Goal: Transaction & Acquisition: Purchase product/service

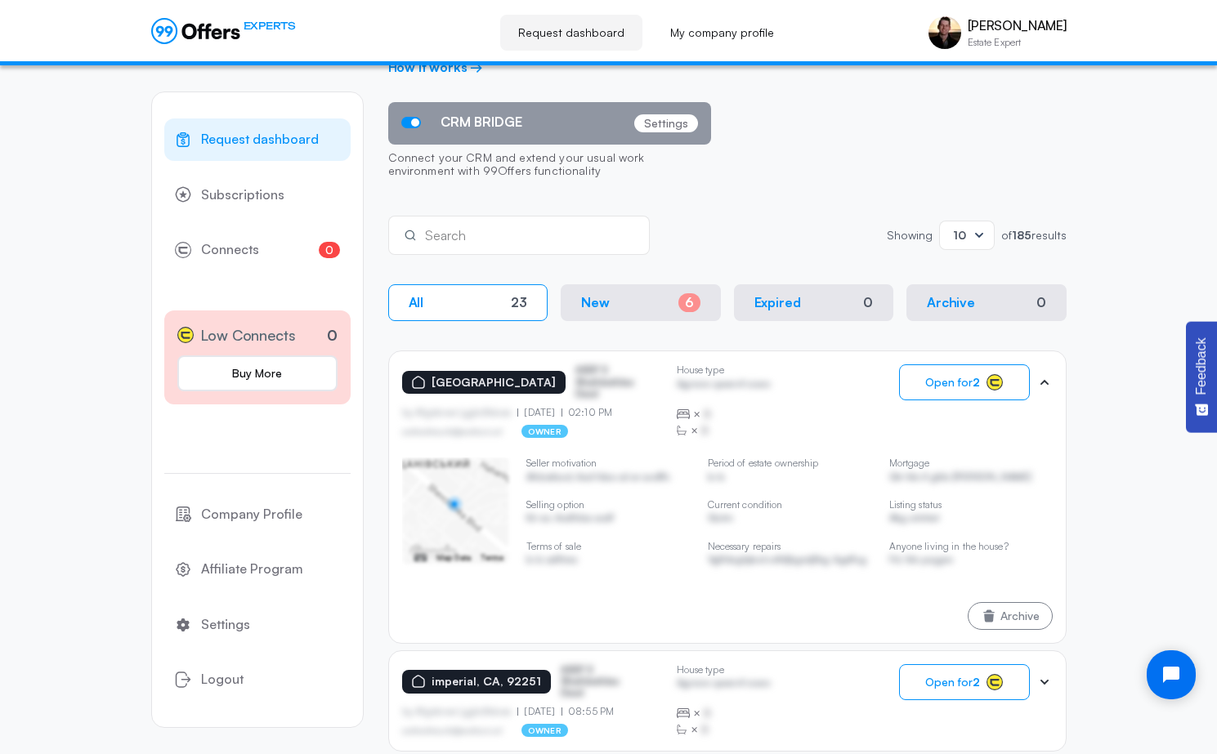
scroll to position [131, 0]
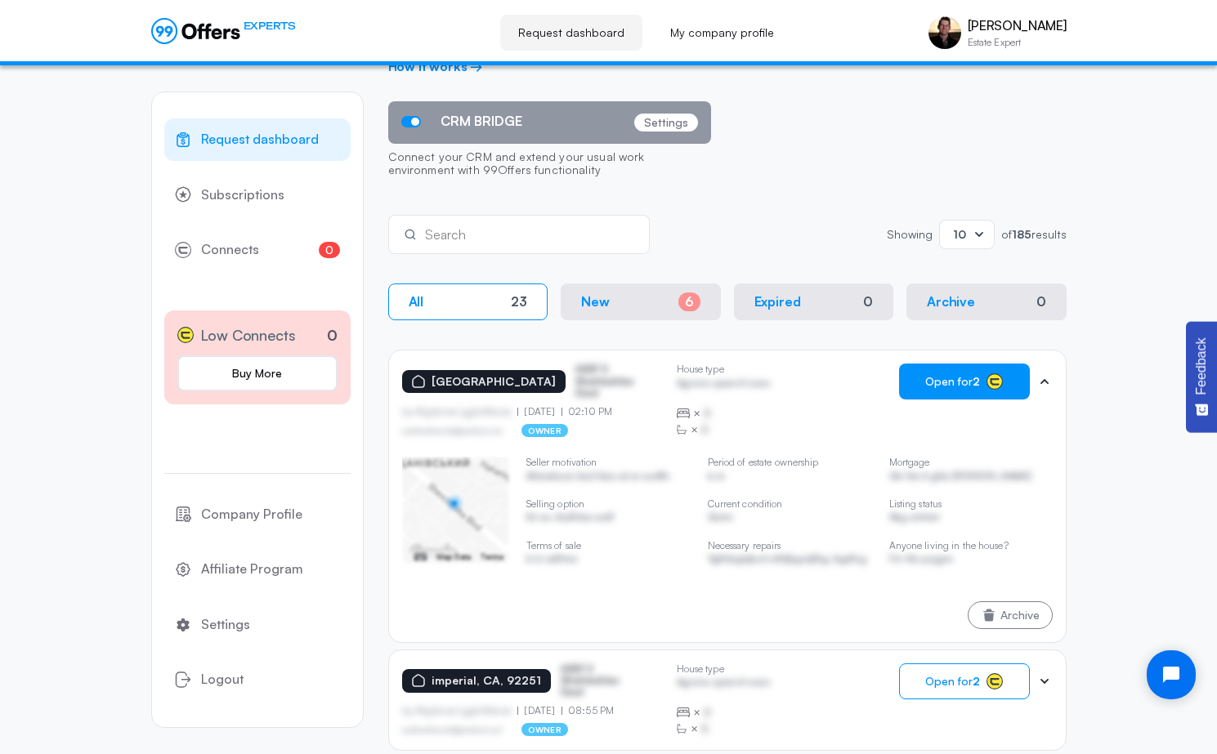
click at [993, 386] on rect "button" at bounding box center [995, 382] width 16 height 16
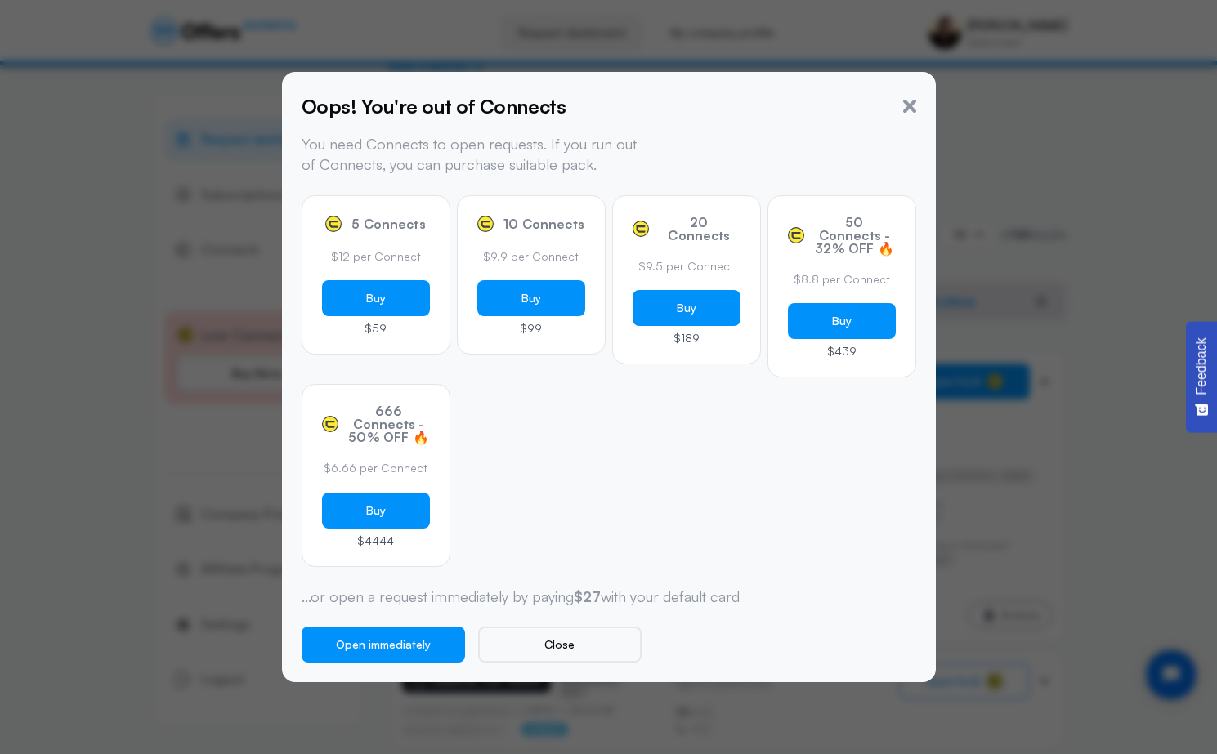
click at [917, 507] on div "Oops! You're out of Connects You need Connects to open requests. If you run out…" at bounding box center [614, 377] width 627 height 571
click at [406, 292] on button "Buy" at bounding box center [376, 298] width 108 height 36
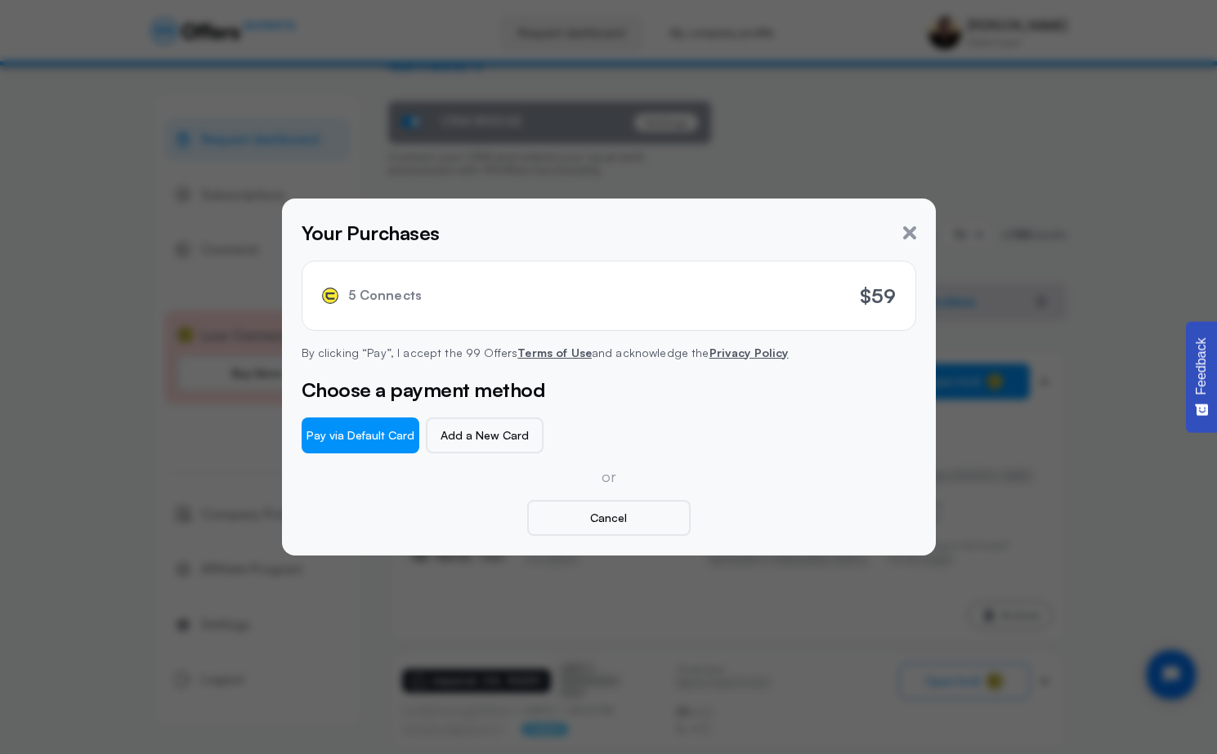
click at [794, 478] on p "or" at bounding box center [608, 477] width 614 height 20
click at [396, 446] on button "Pay via Default Card" at bounding box center [360, 435] width 118 height 36
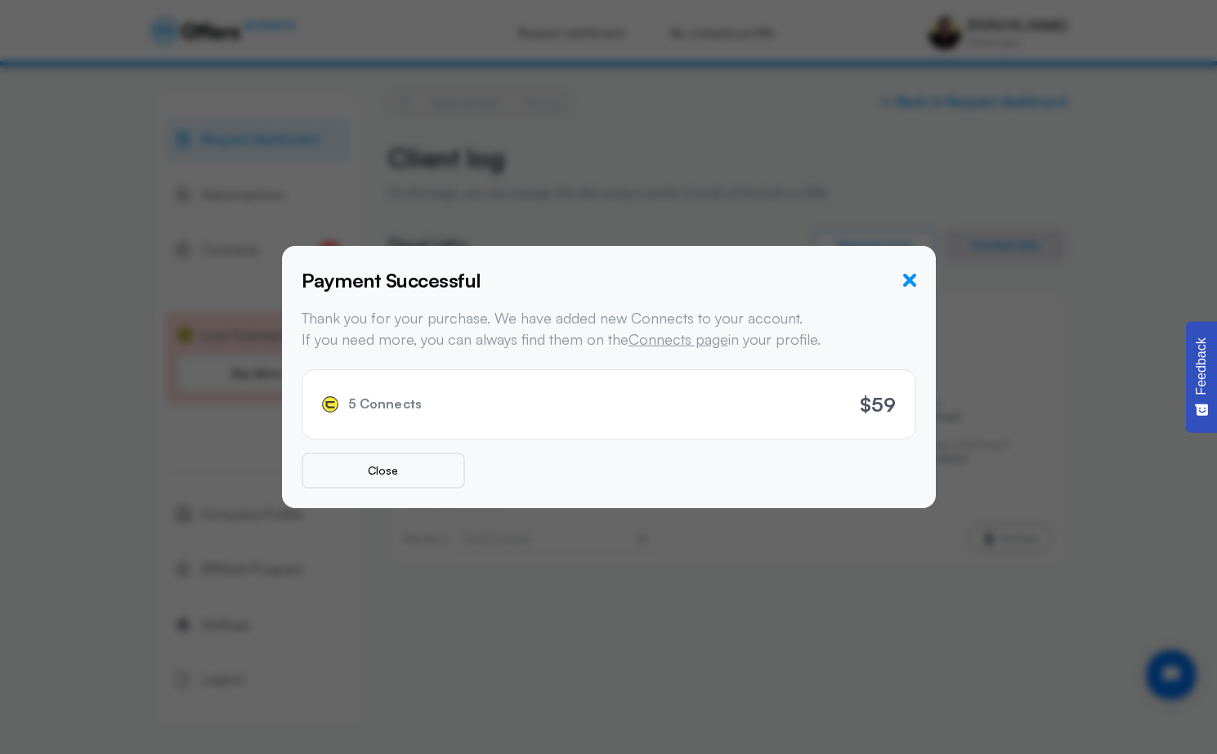
click at [905, 278] on icon "button" at bounding box center [909, 280] width 13 height 13
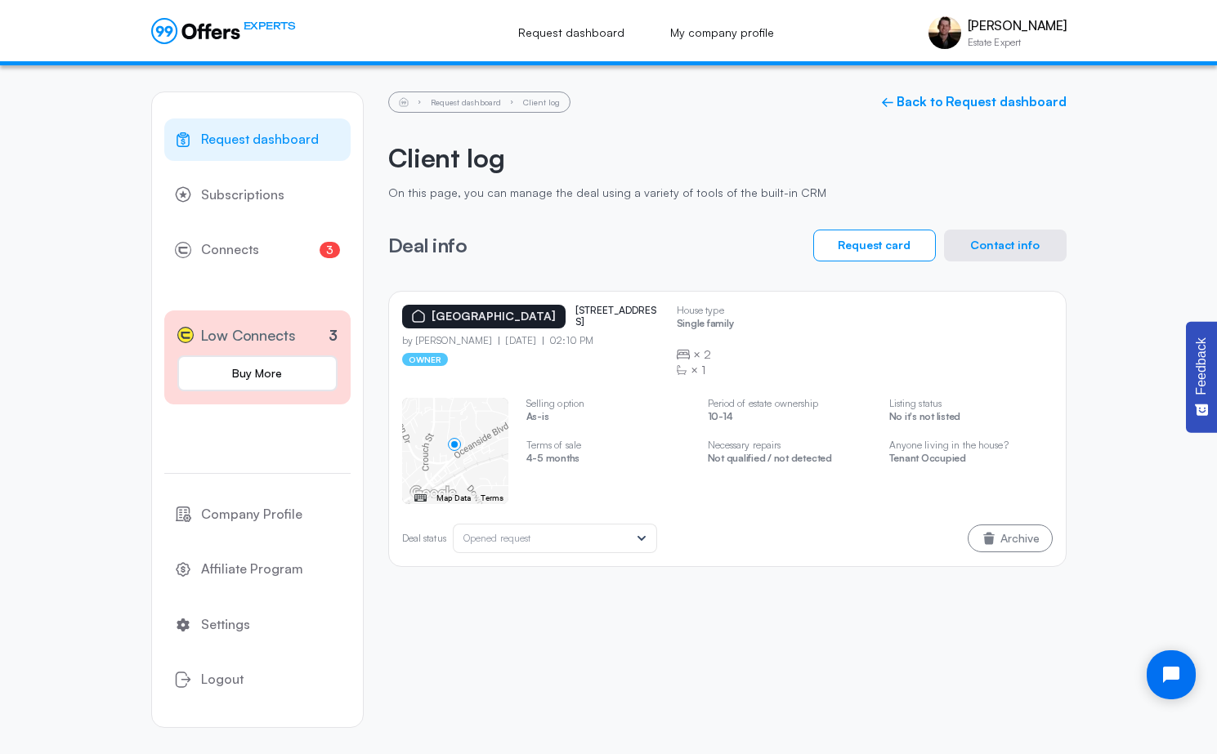
click at [898, 325] on div "[GEOGRAPHIC_DATA] [STREET_ADDRESS] by [PERSON_NAME] [DATE] 02:10 PM owner House…" at bounding box center [727, 342] width 650 height 74
drag, startPoint x: 600, startPoint y: 322, endPoint x: 589, endPoint y: 302, distance: 22.3
click at [589, 302] on div "[GEOGRAPHIC_DATA] 2248 oceanside blvd by [PERSON_NAME] [DATE] 02:10 PM owner Ho…" at bounding box center [727, 429] width 678 height 276
copy p "[STREET_ADDRESS]"
click at [1136, 251] on div "Request dashboard Subscriptions 3 Connects 3 Low Connects 3 Buy More Company Pr…" at bounding box center [608, 409] width 1217 height 689
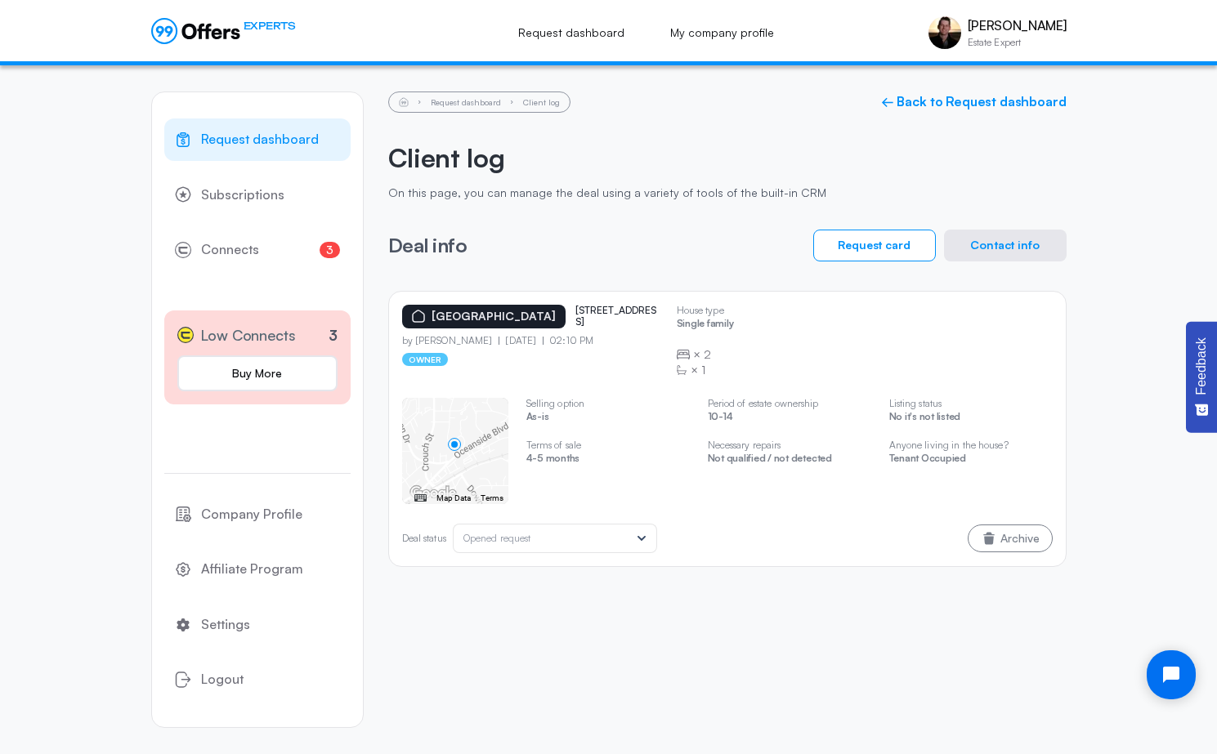
click at [1031, 242] on button "Contact info" at bounding box center [1005, 246] width 123 height 32
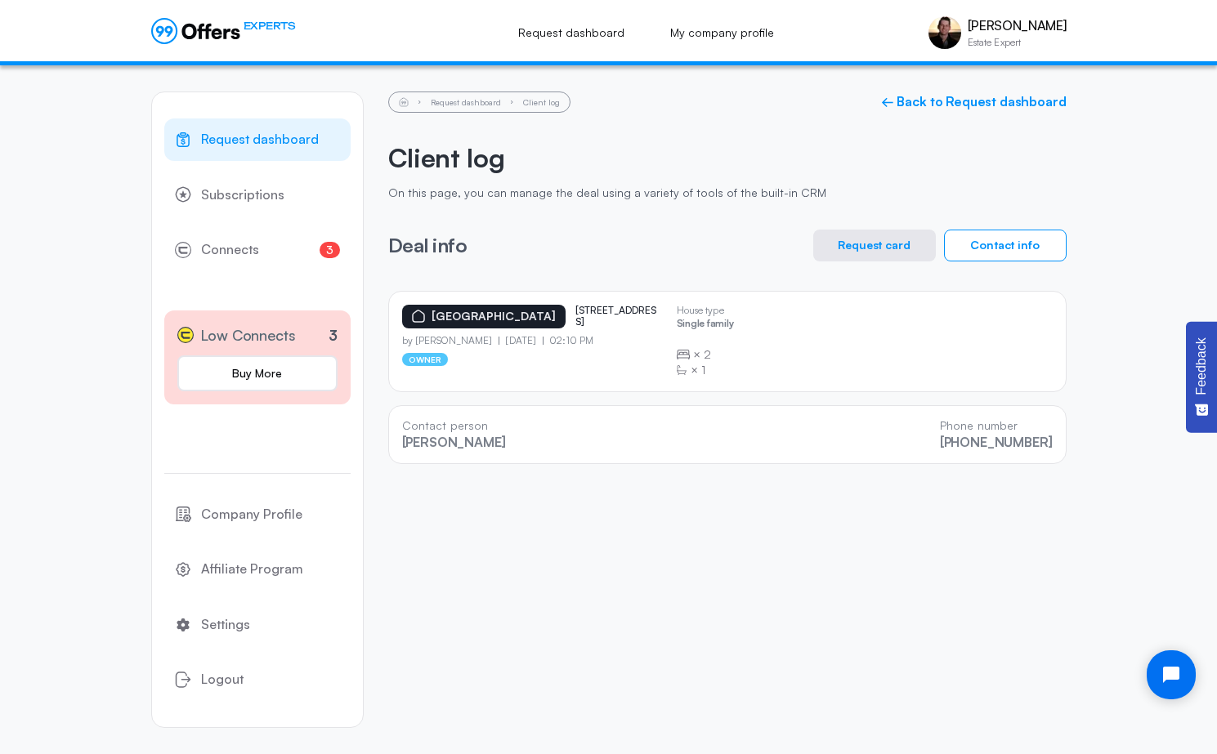
click at [729, 472] on div "Request dashboard Client log ← Back to Request dashboard Client log On this pag…" at bounding box center [727, 277] width 678 height 425
click at [279, 131] on span "Request dashboard" at bounding box center [260, 139] width 118 height 21
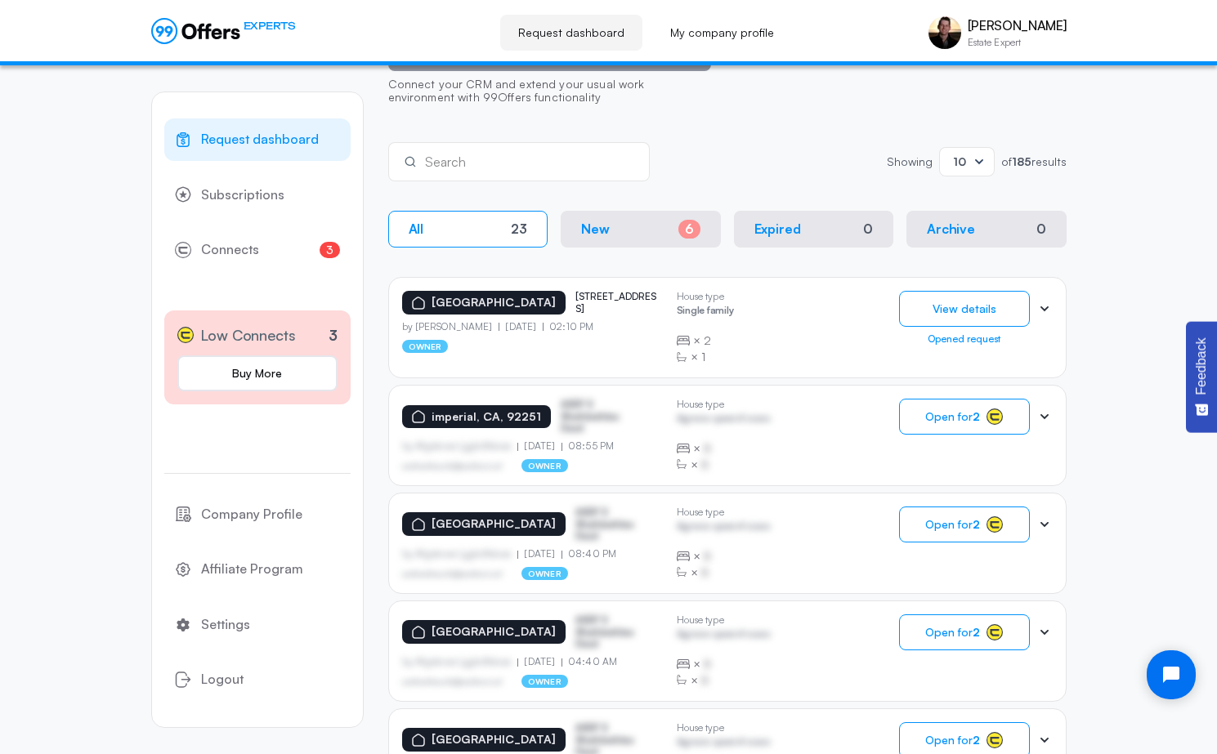
scroll to position [261, 0]
